Goal: Contribute content: Add original content to the website for others to see

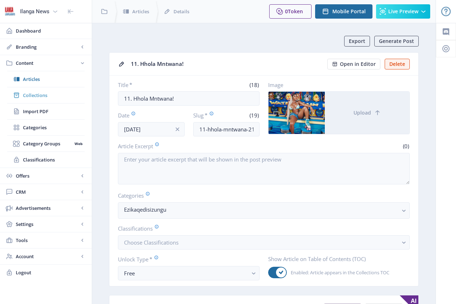
click at [46, 94] on span "Collections" at bounding box center [54, 95] width 62 height 7
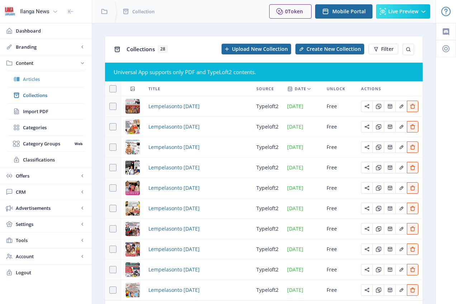
click at [37, 80] on span "Articles" at bounding box center [54, 79] width 62 height 7
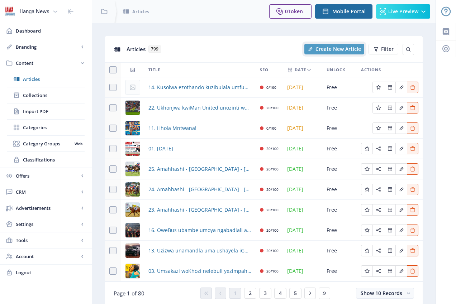
click at [343, 48] on span "Create New Article" at bounding box center [338, 49] width 46 height 6
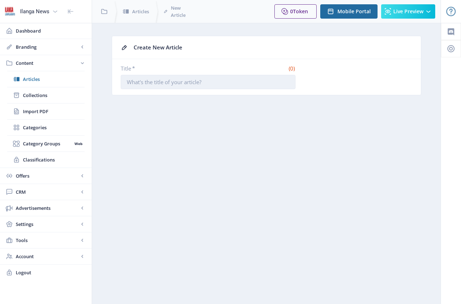
click at [201, 79] on input "Title *" at bounding box center [208, 82] width 175 height 14
type input "10. Woza Nazo Mzala!"
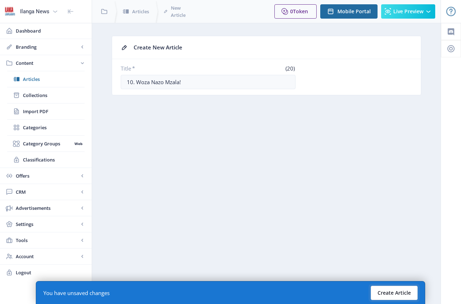
click at [398, 293] on button "Create Article" at bounding box center [394, 293] width 47 height 14
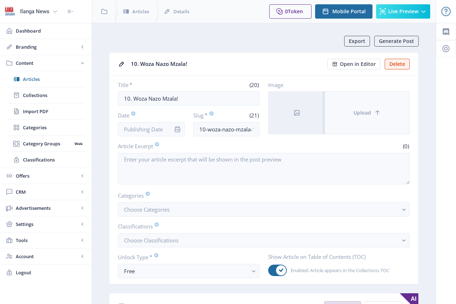
click at [368, 118] on button "Upload" at bounding box center [367, 113] width 85 height 42
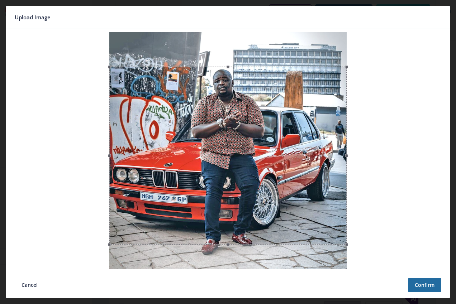
drag, startPoint x: 283, startPoint y: 116, endPoint x: 277, endPoint y: 151, distance: 35.4
click at [277, 151] on div at bounding box center [227, 156] width 237 height 178
click at [419, 285] on button "Confirm" at bounding box center [424, 285] width 33 height 14
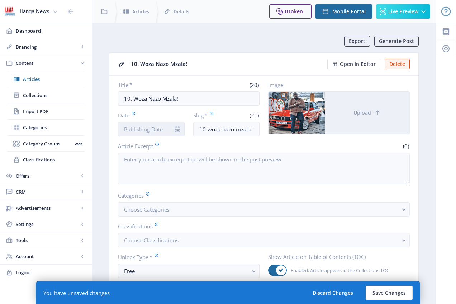
click at [153, 133] on input "Date" at bounding box center [151, 129] width 67 height 14
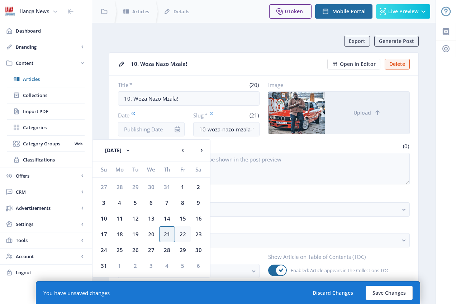
click at [183, 232] on div "22" at bounding box center [183, 234] width 16 height 16
type input "[DATE]"
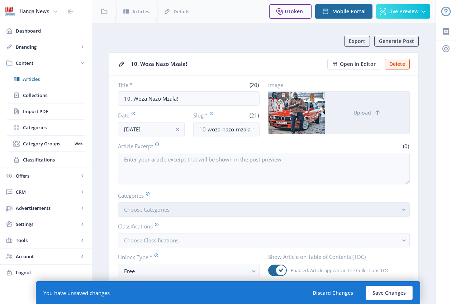
click at [162, 211] on span "Choose Categories" at bounding box center [147, 209] width 46 height 7
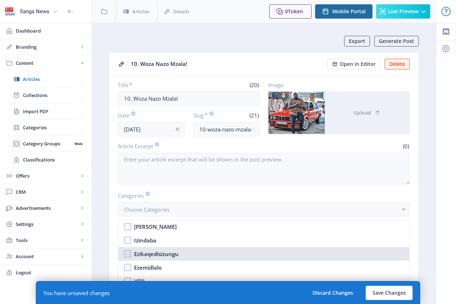
click at [129, 255] on nb-option "Ezikaqedisizungu" at bounding box center [263, 254] width 291 height 14
checkbox input "true"
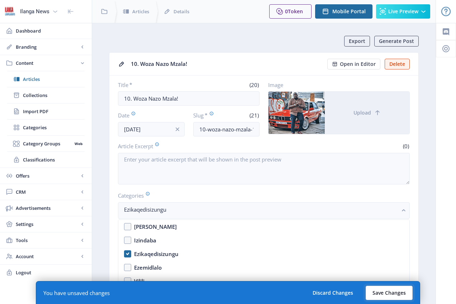
click at [396, 292] on button "Save Changes" at bounding box center [389, 293] width 47 height 14
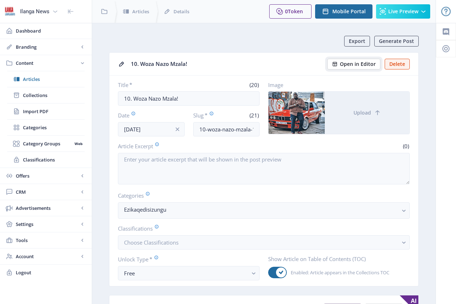
click at [358, 65] on span "Open in Editor" at bounding box center [358, 64] width 36 height 6
